Goal: Information Seeking & Learning: Find specific fact

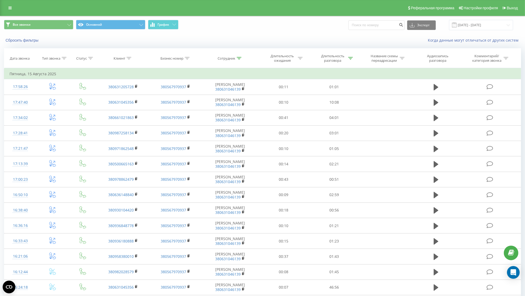
scroll to position [194, 0]
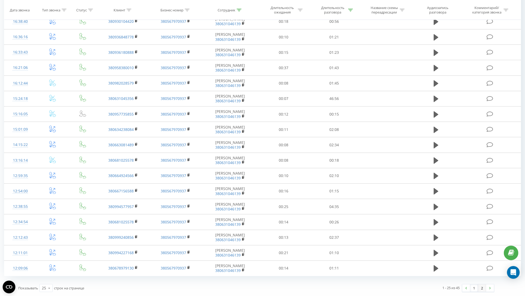
click at [482, 288] on link "2" at bounding box center [482, 287] width 8 height 7
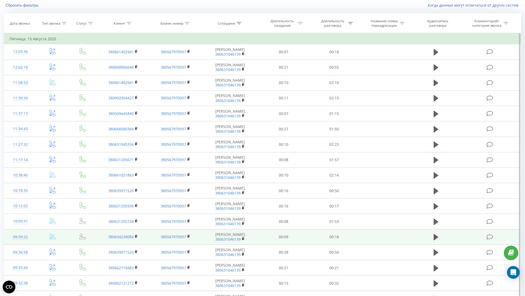
scroll to position [117, 0]
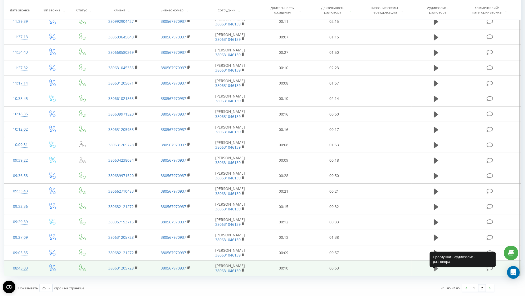
click at [436, 269] on icon at bounding box center [436, 268] width 5 height 6
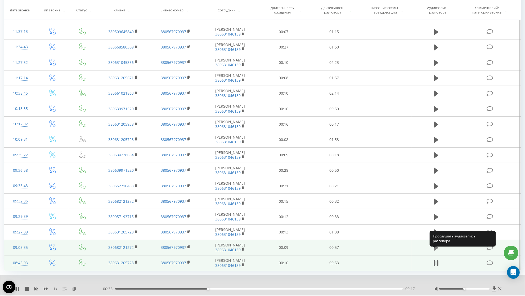
click at [439, 250] on button at bounding box center [436, 248] width 8 height 8
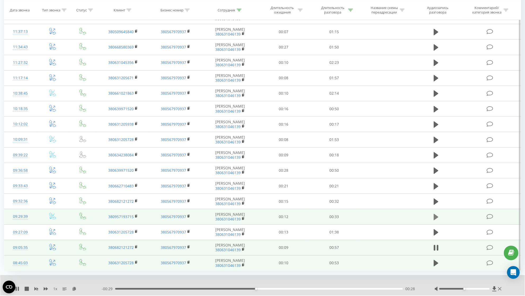
click at [437, 220] on icon at bounding box center [436, 217] width 5 height 6
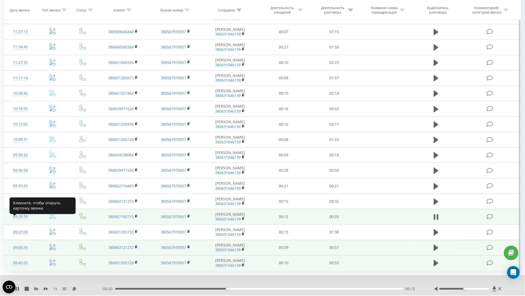
click at [24, 222] on div "09:29:39" at bounding box center [20, 216] width 21 height 10
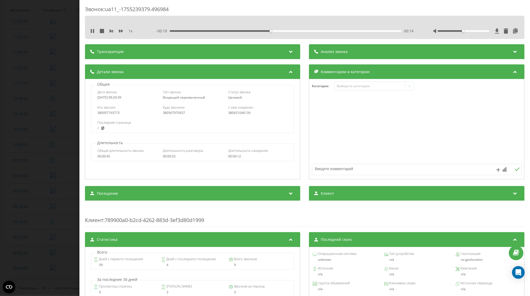
drag, startPoint x: 131, startPoint y: 100, endPoint x: 116, endPoint y: 96, distance: 15.9
click at [116, 96] on div "[DATE] 09:29:39" at bounding box center [127, 98] width 60 height 4
click at [94, 29] on icon at bounding box center [93, 31] width 1 height 4
click at [68, 259] on div "Звонок : ua11_-1755239379.496984 1 x - 00:10 00:23 00:23 Транскрипция Для анали…" at bounding box center [265, 148] width 530 height 296
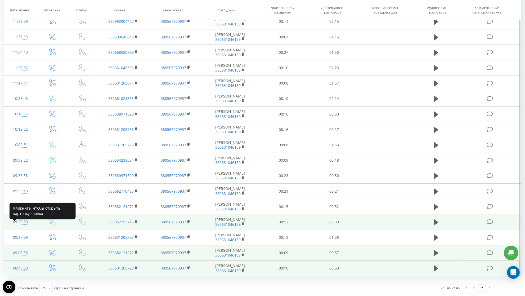
click at [28, 222] on div "09:29:39" at bounding box center [20, 222] width 21 height 10
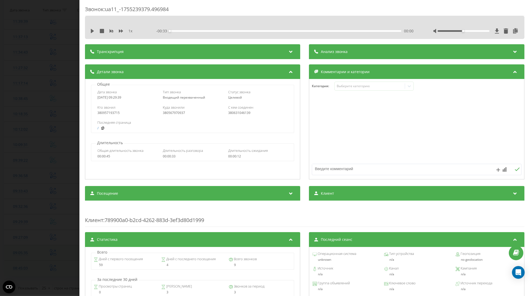
drag, startPoint x: 130, startPoint y: 99, endPoint x: 94, endPoint y: 100, distance: 36.0
click at [94, 100] on div "Дата звонка [DATE] 09:29:39 Тип звонка Входящий перехваченный Статус звонка [PE…" at bounding box center [192, 94] width 203 height 15
copy div "[DATE] 09:29:39"
click at [513, 32] on icon at bounding box center [516, 30] width 6 height 5
drag, startPoint x: 24, startPoint y: 150, endPoint x: 30, endPoint y: 150, distance: 6.1
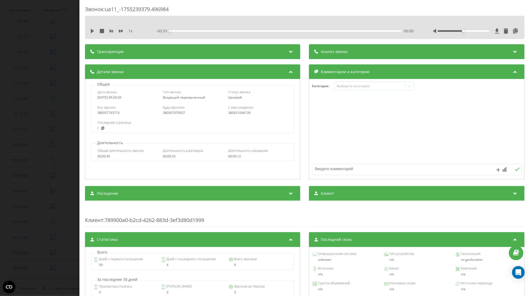
click at [24, 149] on div "Звонок : ua11_-1755239379.496984 1 x - 00:33 00:00 00:00 Транскрипция Для анали…" at bounding box center [265, 148] width 530 height 296
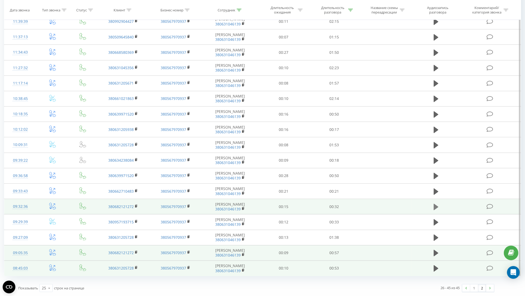
click at [438, 204] on icon at bounding box center [436, 206] width 5 height 7
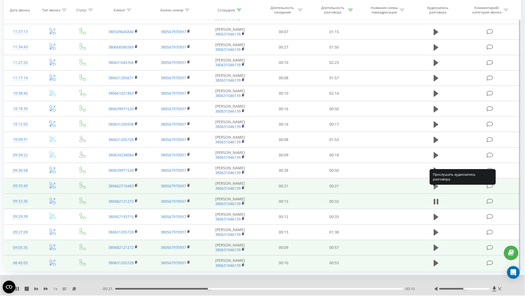
click at [435, 189] on icon at bounding box center [436, 186] width 5 height 6
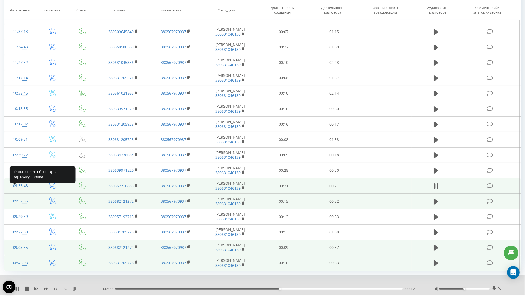
drag, startPoint x: 29, startPoint y: 191, endPoint x: 12, endPoint y: 190, distance: 17.8
click at [12, 190] on div "09:33:43" at bounding box center [20, 186] width 21 height 10
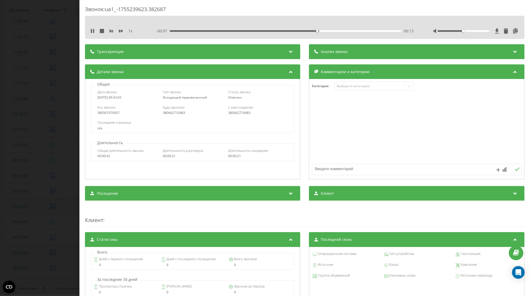
drag, startPoint x: 134, startPoint y: 100, endPoint x: 97, endPoint y: 98, distance: 36.9
click at [97, 98] on div "Дата звонка [DATE] 09:33:43 Тип звонка Исходящий перехваченный Статус звонка [P…" at bounding box center [192, 94] width 203 height 15
copy div "[DATE] 09:33:43"
click at [49, 136] on div "Звонок : ua1_-1755239623.382687 1 x - 00:11 00:09 00:09 Транскрипция Для анализ…" at bounding box center [265, 148] width 530 height 296
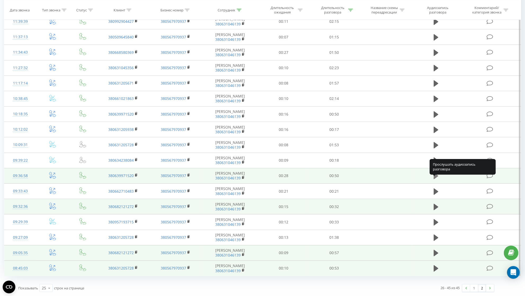
click at [434, 175] on icon at bounding box center [436, 176] width 5 height 6
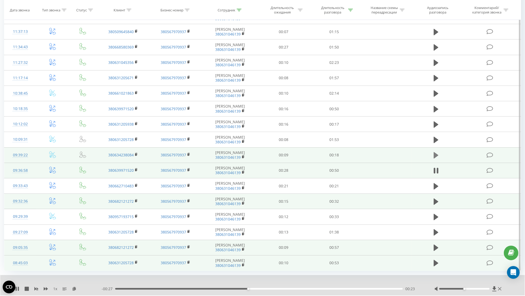
click at [438, 159] on icon at bounding box center [436, 155] width 5 height 7
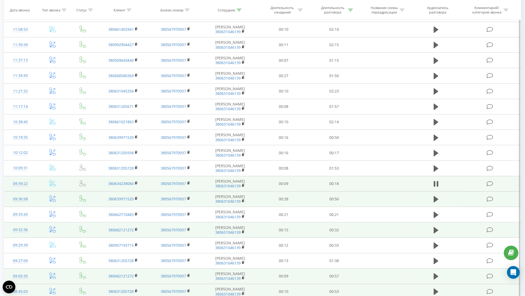
scroll to position [117, 0]
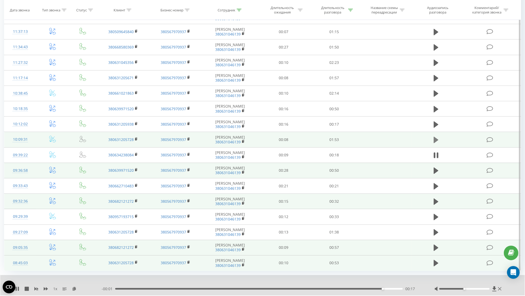
click at [435, 143] on icon at bounding box center [436, 140] width 5 height 6
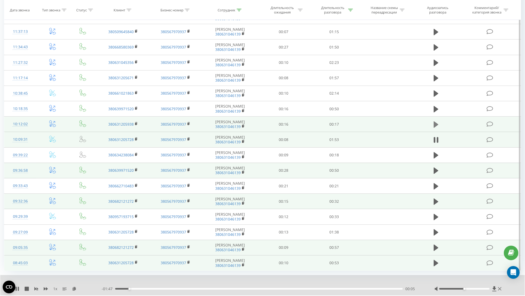
click at [433, 128] on button at bounding box center [436, 125] width 8 height 8
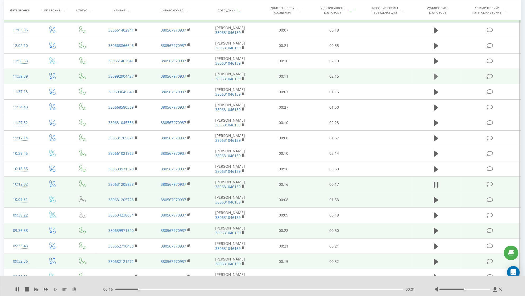
scroll to position [85, 0]
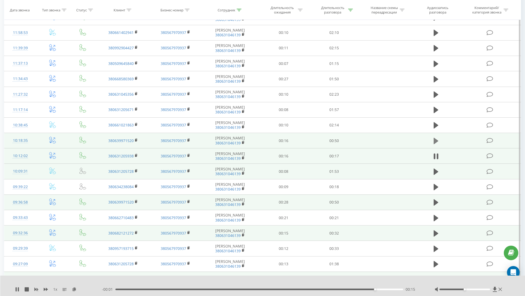
click at [437, 145] on icon at bounding box center [436, 140] width 5 height 7
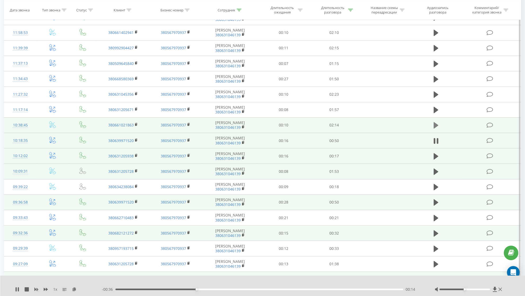
click at [437, 128] on icon at bounding box center [436, 125] width 5 height 6
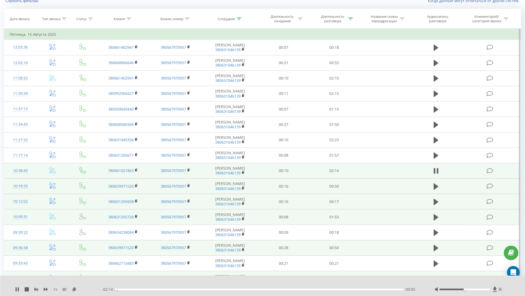
scroll to position [37, 0]
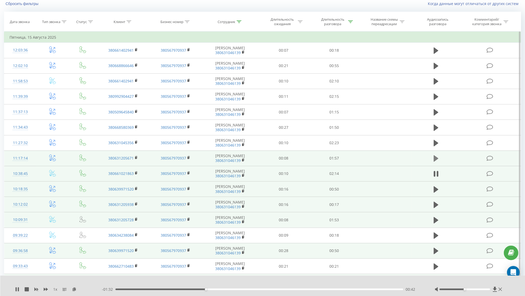
click at [434, 160] on icon at bounding box center [436, 158] width 5 height 6
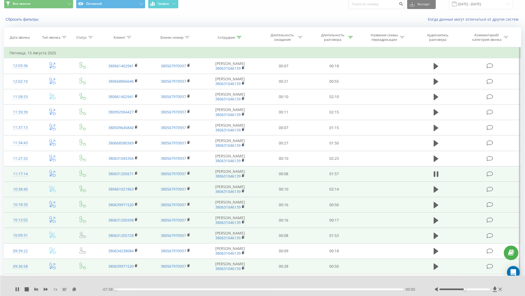
scroll to position [10, 0]
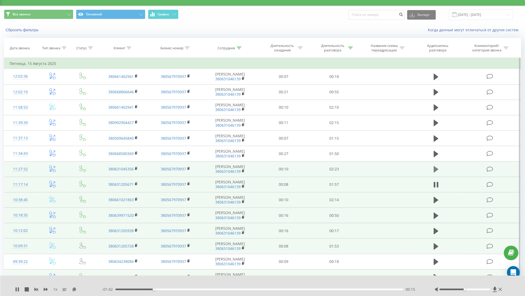
click at [436, 172] on icon at bounding box center [436, 169] width 5 height 6
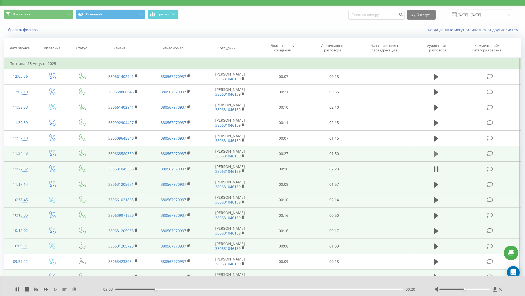
click at [434, 157] on icon at bounding box center [436, 154] width 5 height 6
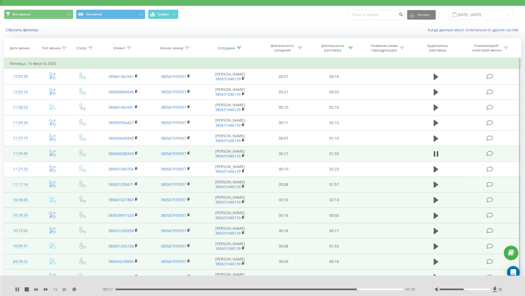
scroll to position [39, 0]
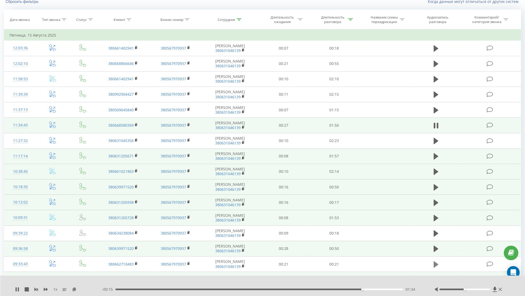
click at [435, 267] on icon at bounding box center [436, 264] width 5 height 6
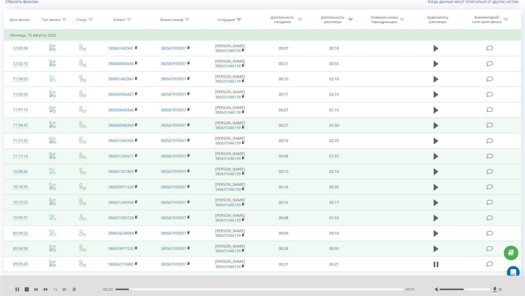
click at [74, 291] on icon at bounding box center [74, 289] width 5 height 4
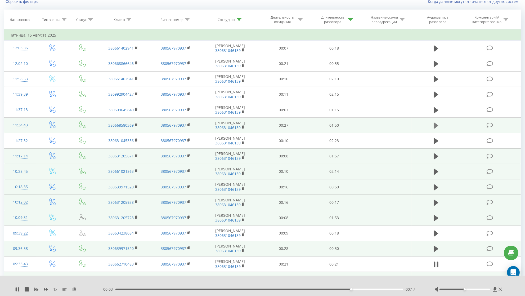
click at [437, 128] on icon at bounding box center [436, 125] width 5 height 7
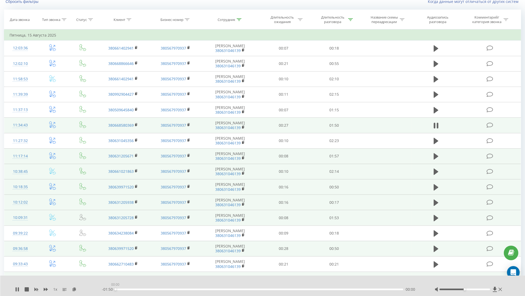
drag, startPoint x: 125, startPoint y: 289, endPoint x: 109, endPoint y: 289, distance: 16.2
click at [109, 289] on div "- 01:50 00:00 00:00" at bounding box center [262, 289] width 320 height 5
click at [72, 288] on div "1 x" at bounding box center [58, 289] width 87 height 5
click at [74, 289] on icon at bounding box center [74, 289] width 5 height 4
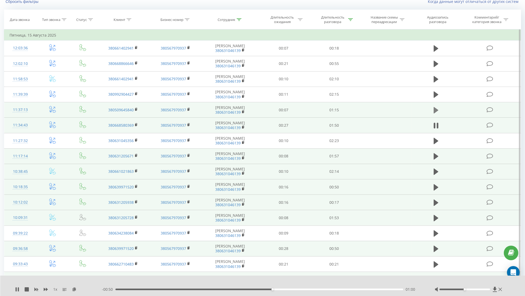
click at [435, 113] on icon at bounding box center [436, 110] width 5 height 6
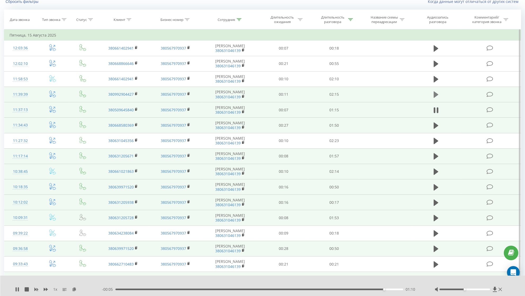
click at [436, 98] on icon at bounding box center [436, 94] width 5 height 6
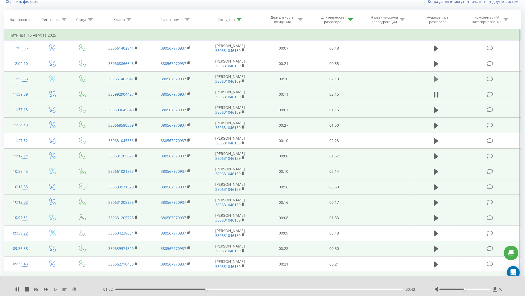
click at [433, 83] on button at bounding box center [436, 79] width 8 height 8
click at [74, 288] on icon at bounding box center [74, 289] width 5 height 4
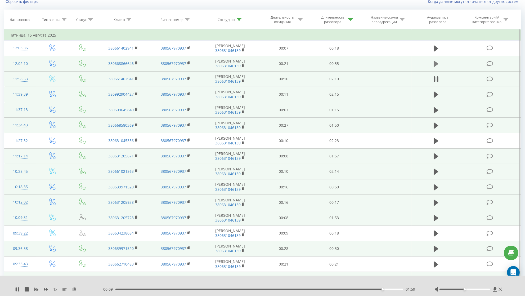
click at [436, 67] on icon at bounding box center [436, 64] width 5 height 6
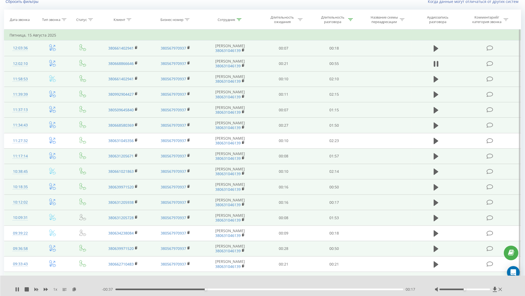
click at [442, 56] on td at bounding box center [436, 48] width 48 height 15
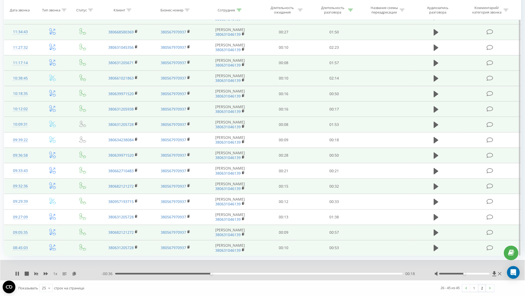
scroll to position [0, 0]
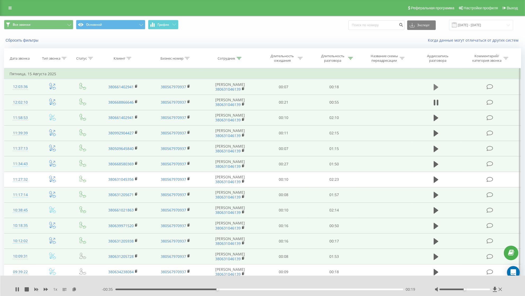
click at [436, 90] on icon at bounding box center [436, 87] width 5 height 6
click at [139, 288] on div "- 00:02 00:16 00:16" at bounding box center [262, 289] width 320 height 5
drag, startPoint x: 139, startPoint y: 290, endPoint x: 127, endPoint y: 289, distance: 11.7
click at [127, 289] on div "- 00:01 00:16 00:16" at bounding box center [262, 289] width 320 height 5
click at [127, 289] on div "00:00" at bounding box center [259, 289] width 288 height 2
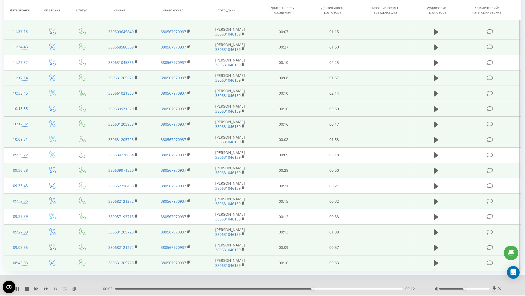
scroll to position [137, 0]
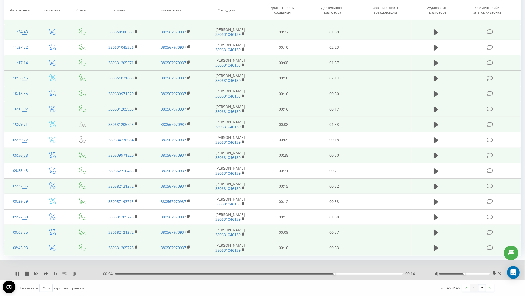
click at [474, 289] on link "1" at bounding box center [474, 287] width 8 height 7
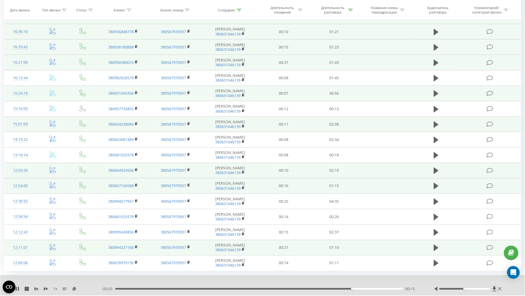
scroll to position [214, 0]
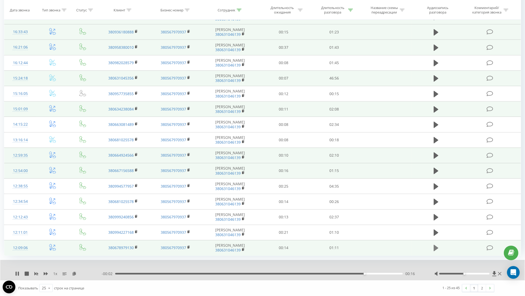
click at [439, 250] on icon at bounding box center [436, 247] width 5 height 7
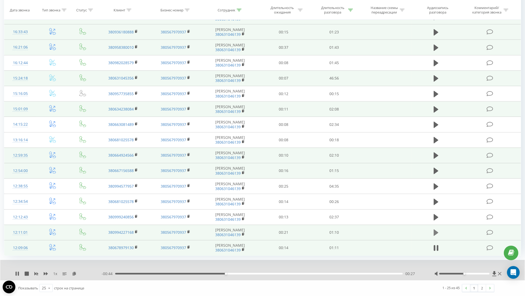
click at [435, 229] on icon at bounding box center [436, 232] width 5 height 7
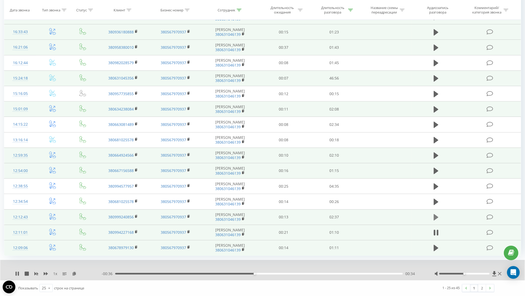
click at [434, 218] on icon at bounding box center [436, 217] width 5 height 6
click at [154, 274] on div "00:10" at bounding box center [259, 274] width 288 height 2
click at [232, 275] on div "- 02:15 00:21 00:21" at bounding box center [261, 273] width 319 height 5
click at [227, 273] on div "01:01" at bounding box center [259, 274] width 288 height 2
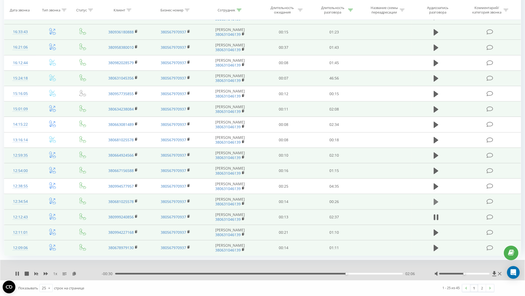
click at [433, 201] on button at bounding box center [436, 202] width 8 height 8
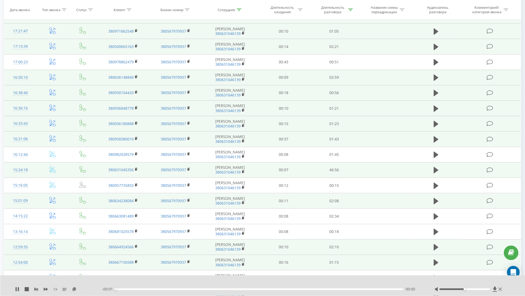
scroll to position [136, 0]
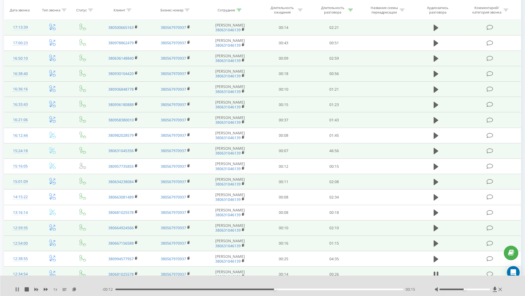
click at [18, 290] on icon at bounding box center [18, 289] width 1 height 4
